Goal: Information Seeking & Learning: Find specific fact

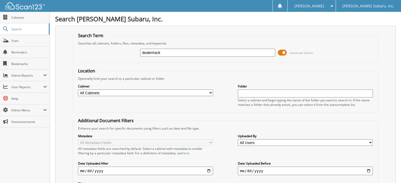
type input "dealertrack"
click at [282, 53] on span at bounding box center [282, 53] width 9 height 8
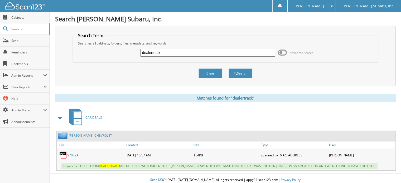
click at [152, 52] on input "dealertrack" at bounding box center [207, 53] width 135 height 8
type input "dealer track"
click at [241, 71] on button "Search" at bounding box center [240, 73] width 24 height 10
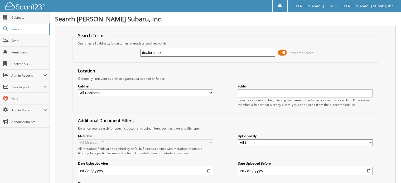
click at [283, 54] on span at bounding box center [282, 53] width 9 height 8
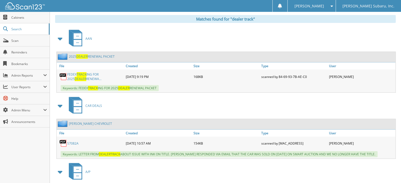
scroll to position [103, 0]
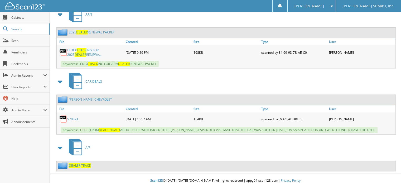
click at [81, 162] on div "DEALER TRACK" at bounding box center [74, 165] width 34 height 7
click at [81, 163] on span "TRACK" at bounding box center [86, 165] width 10 height 4
